Goal: Task Accomplishment & Management: Manage account settings

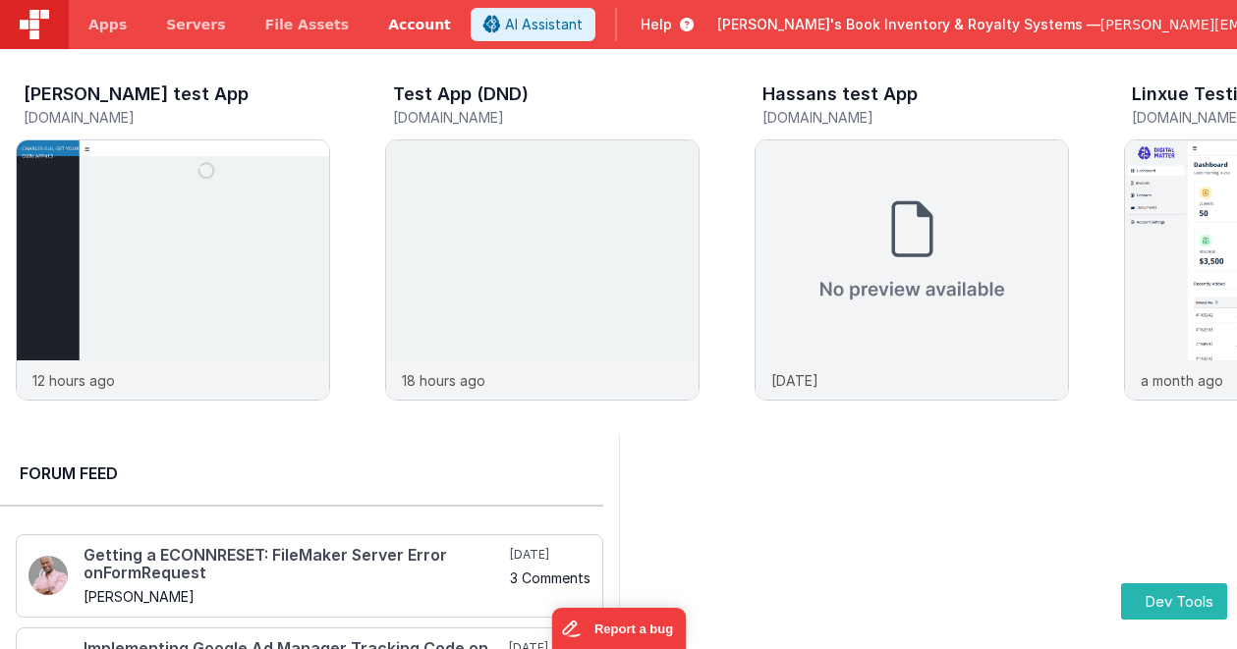
click at [391, 29] on link "Account" at bounding box center [419, 24] width 102 height 49
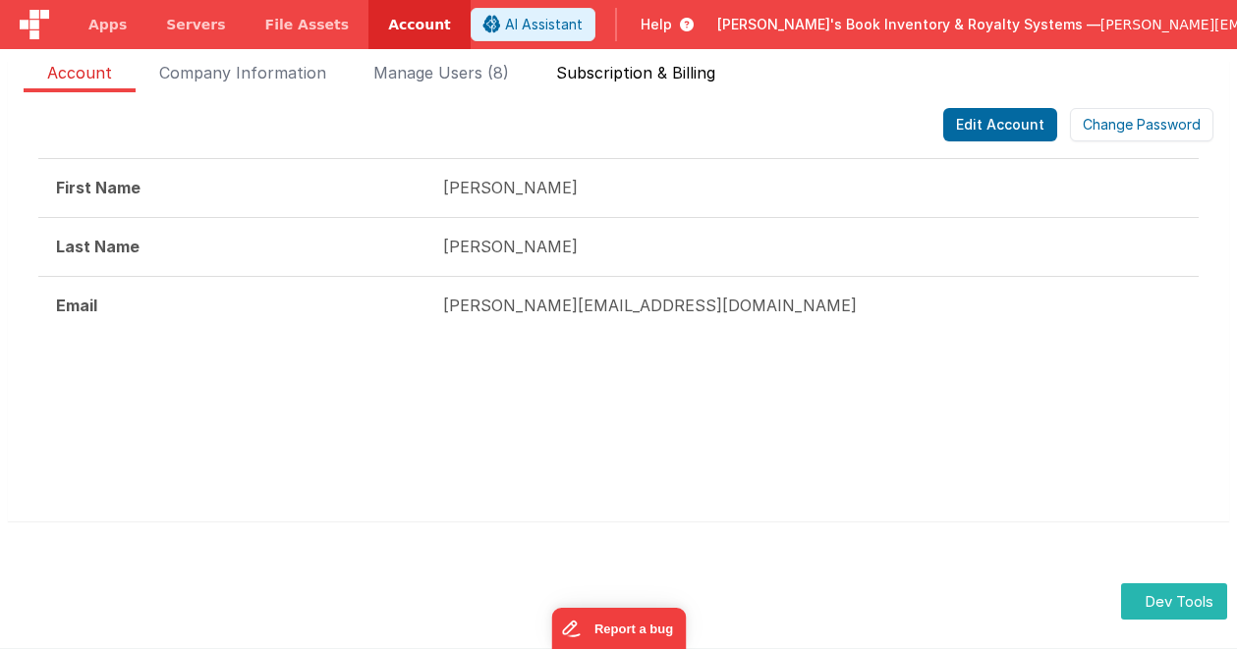
click at [694, 75] on span "Subscription & Billing" at bounding box center [635, 76] width 159 height 31
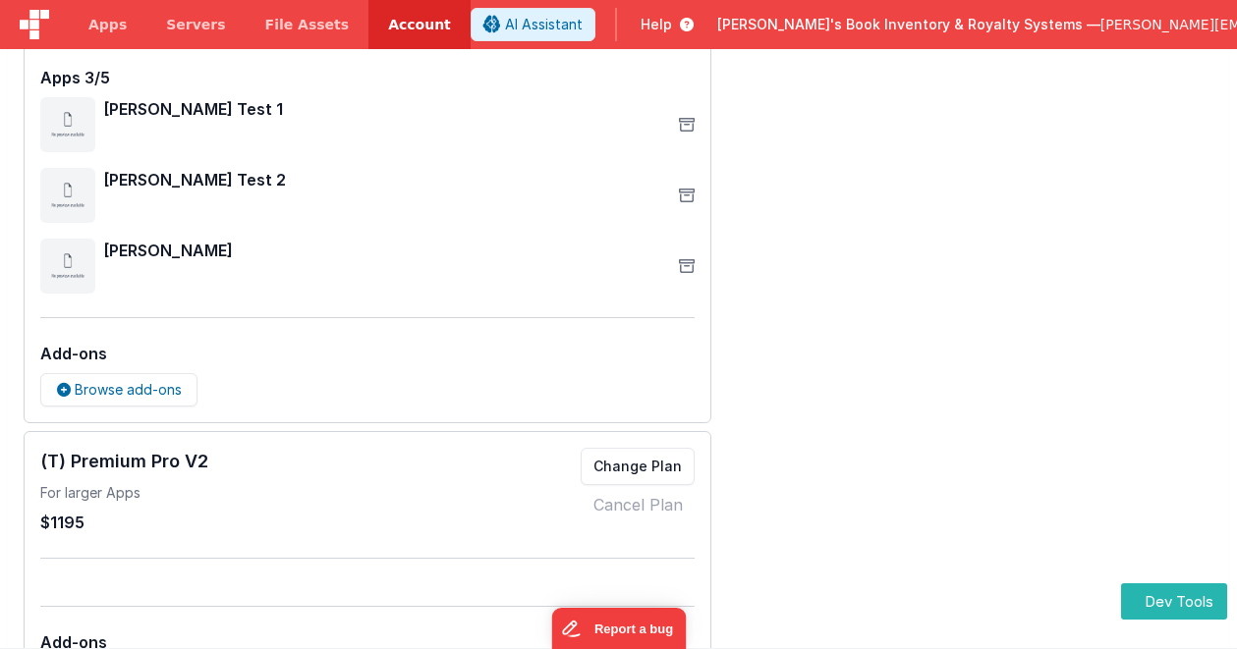
scroll to position [491, 0]
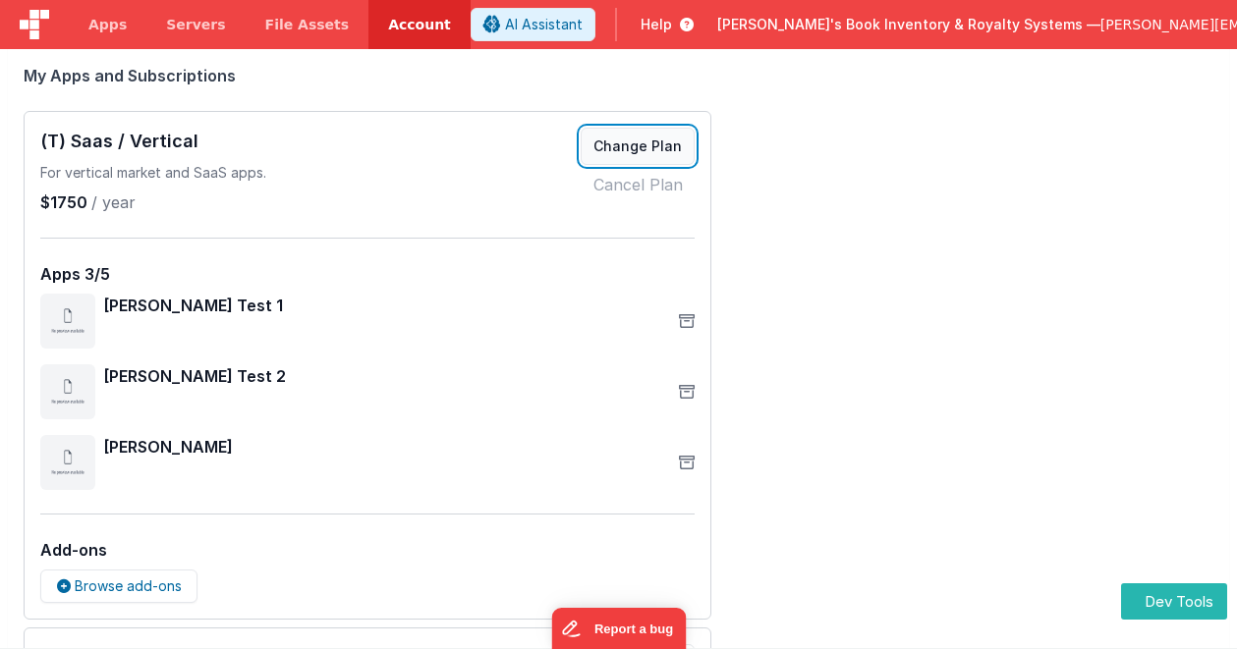
click at [640, 146] on button "Change Plan" at bounding box center [638, 146] width 114 height 37
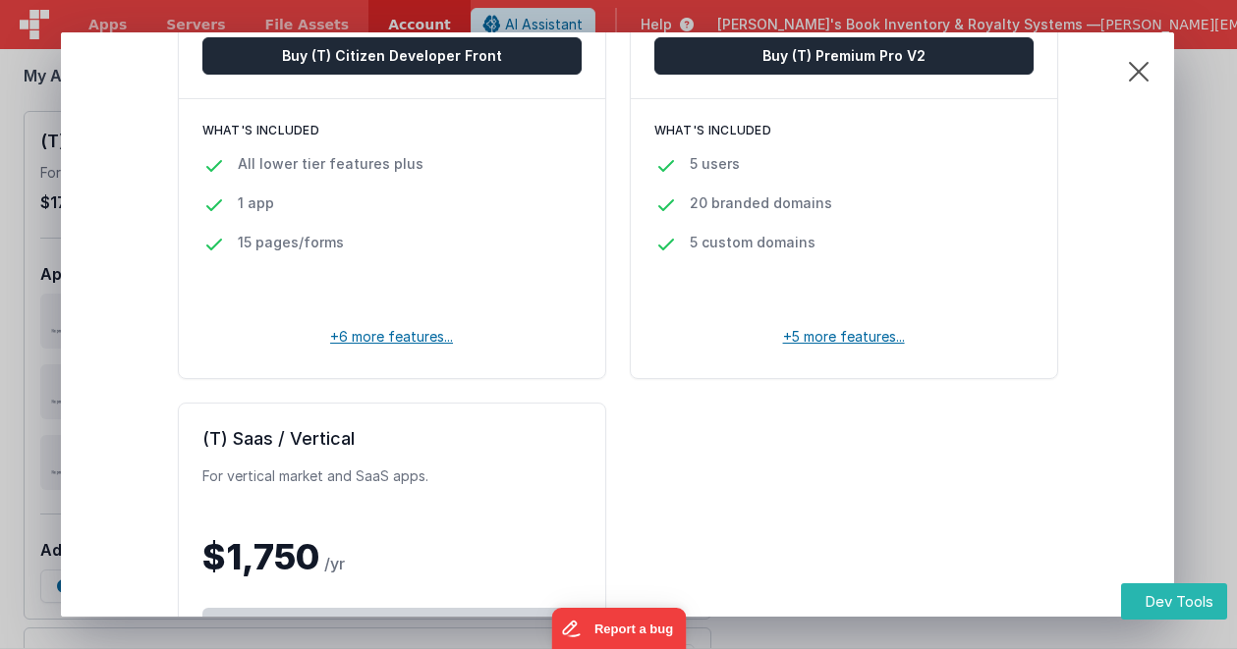
scroll to position [295, 0]
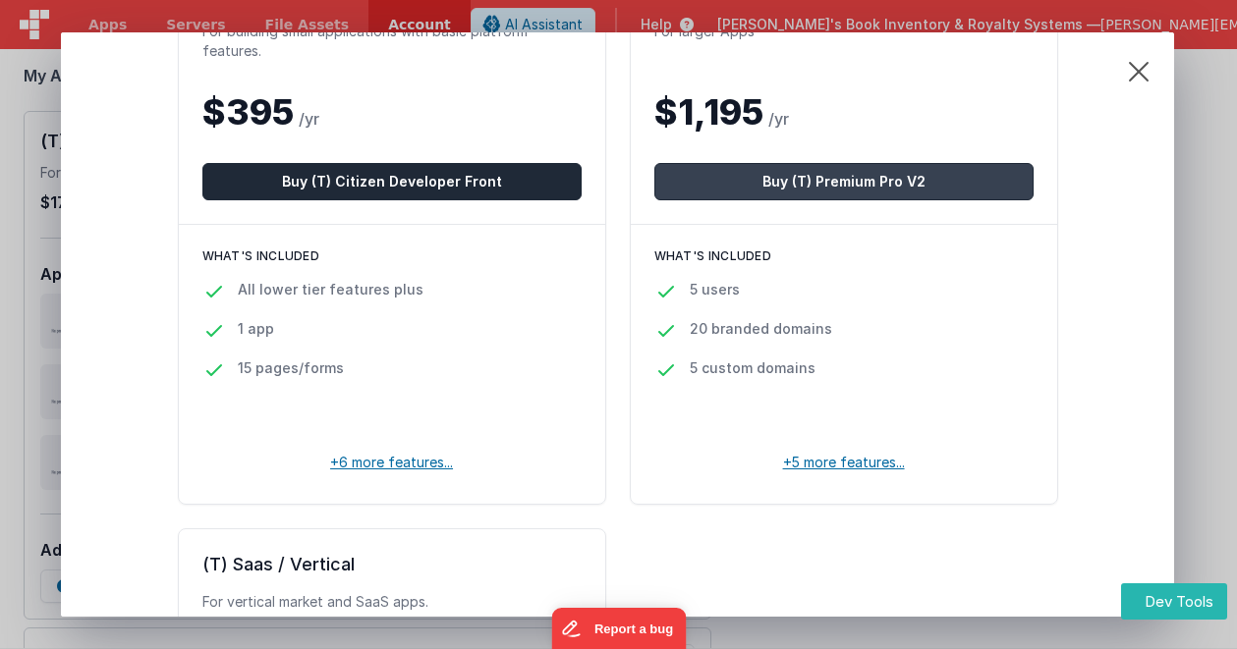
click at [728, 188] on button "Buy (T) Premium Pro V2" at bounding box center [843, 181] width 379 height 37
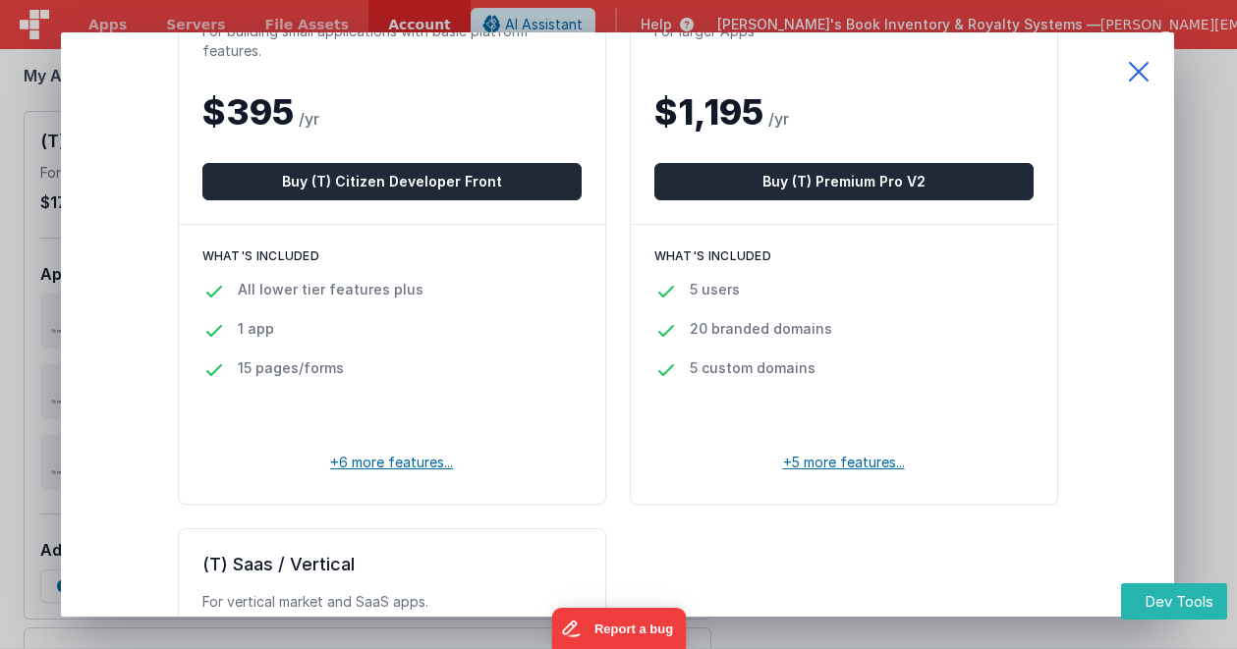
click at [1135, 81] on icon at bounding box center [1138, 71] width 71 height 79
